Goal: Ask a question

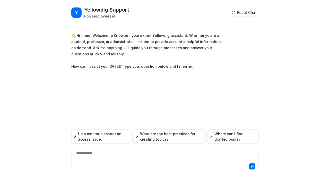
click at [93, 153] on div "**********" at bounding box center [165, 156] width 185 height 12
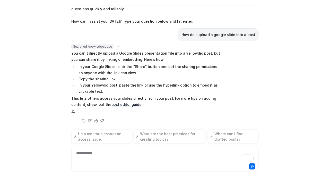
scroll to position [32, 0]
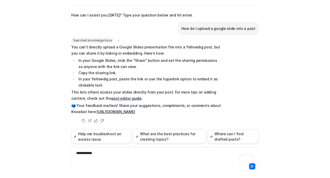
click at [91, 154] on div "**********" at bounding box center [165, 156] width 185 height 12
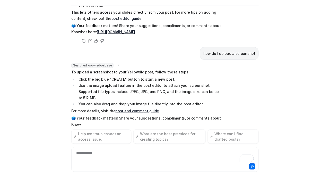
scroll to position [118, 0]
